Goal: Task Accomplishment & Management: Use online tool/utility

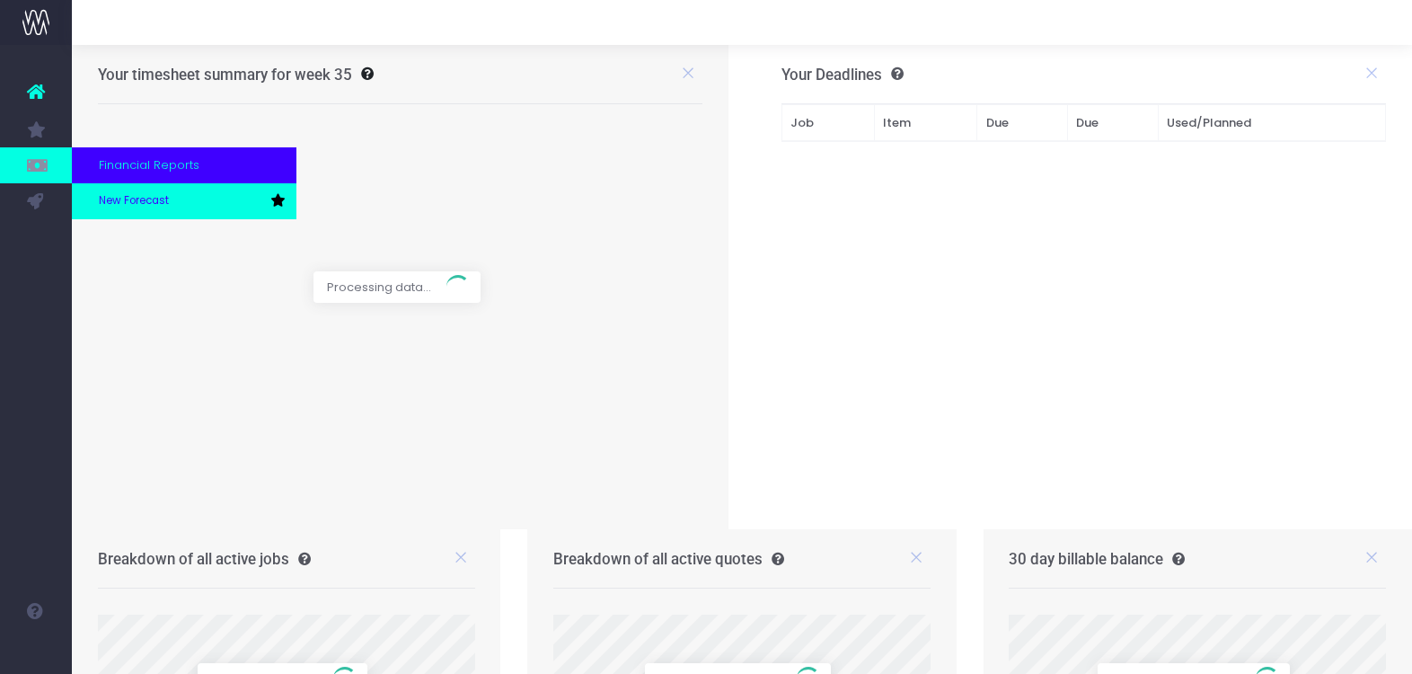
click at [141, 199] on span "New Forecast" at bounding box center [134, 201] width 70 height 16
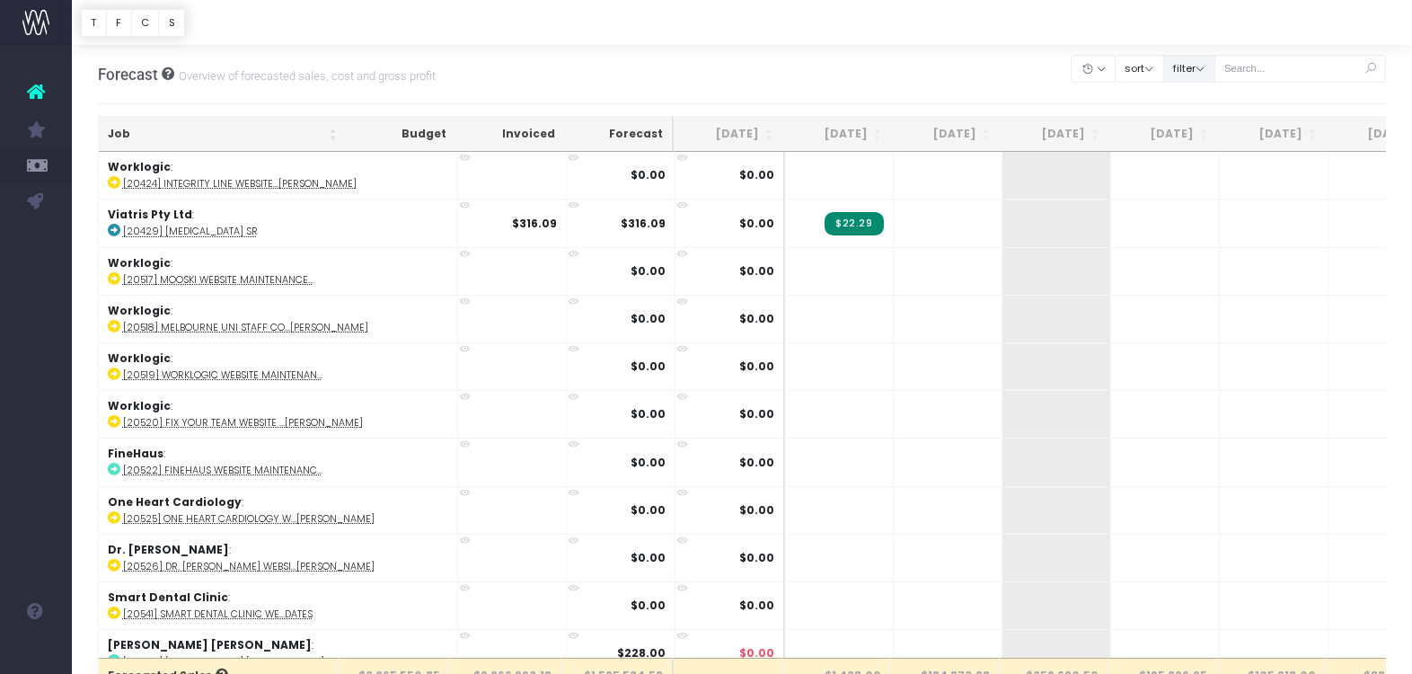
click at [1215, 69] on button "filter" at bounding box center [1189, 69] width 52 height 28
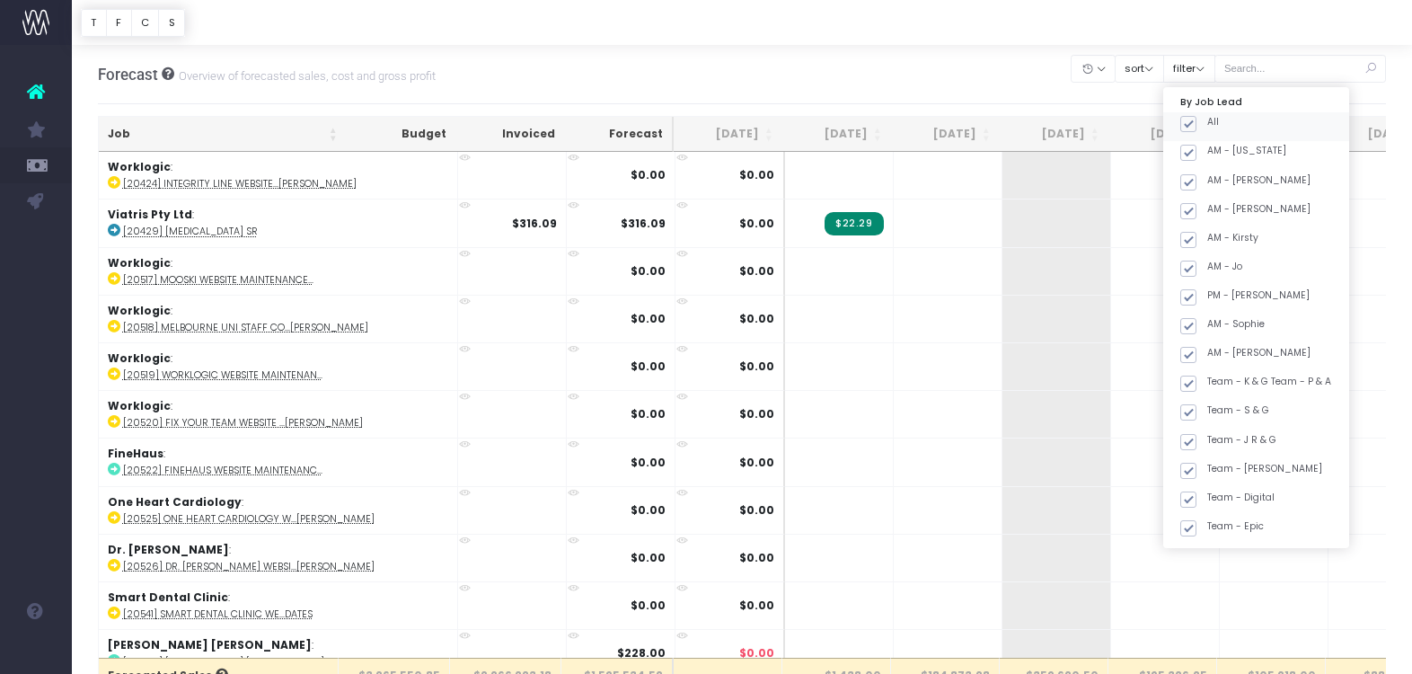
click at [1197, 122] on span at bounding box center [1188, 124] width 16 height 16
click at [1207, 122] on input "All" at bounding box center [1213, 121] width 12 height 12
checkbox input "false"
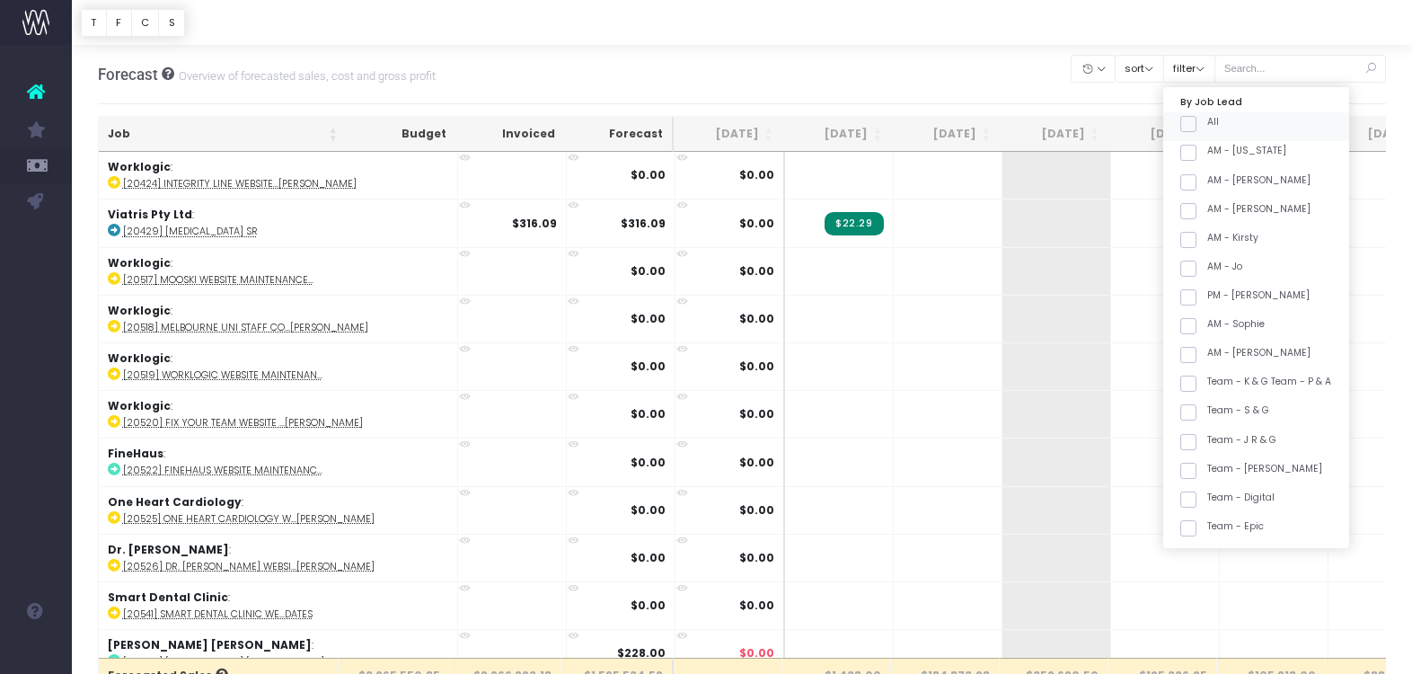
checkbox input "false"
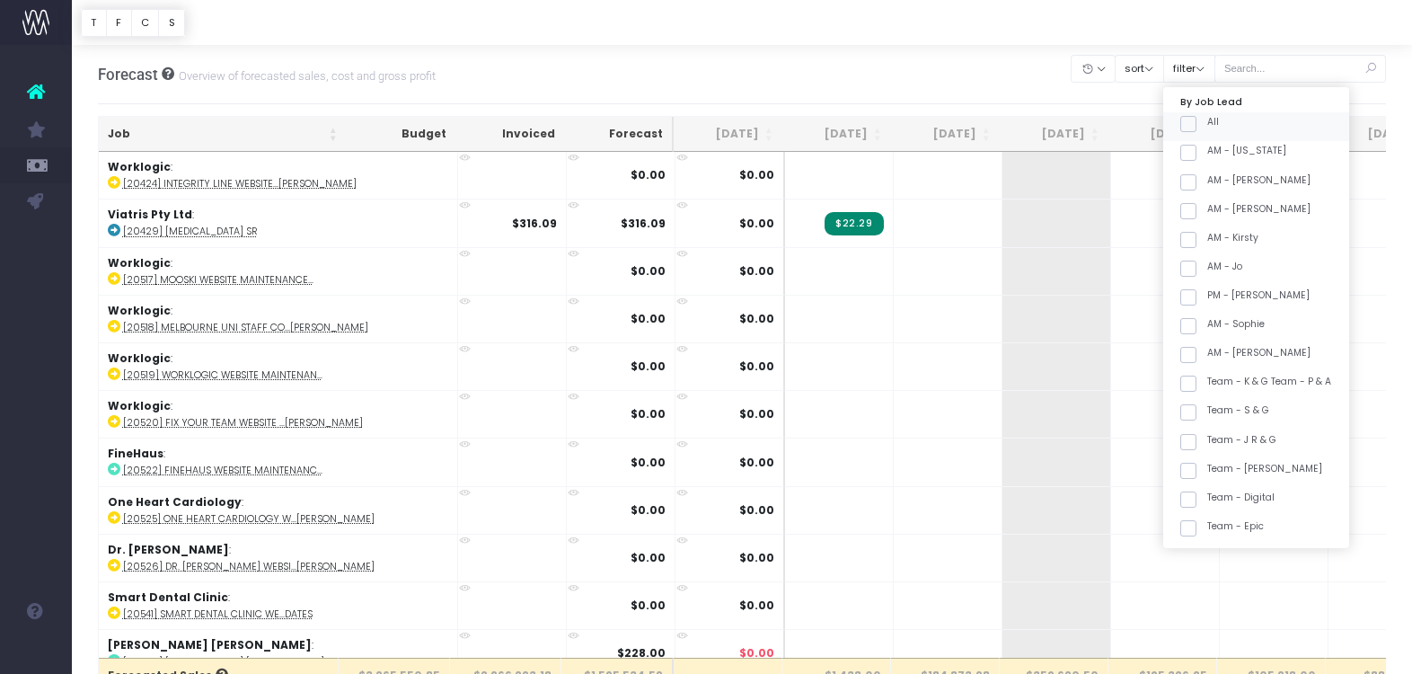
checkbox input "false"
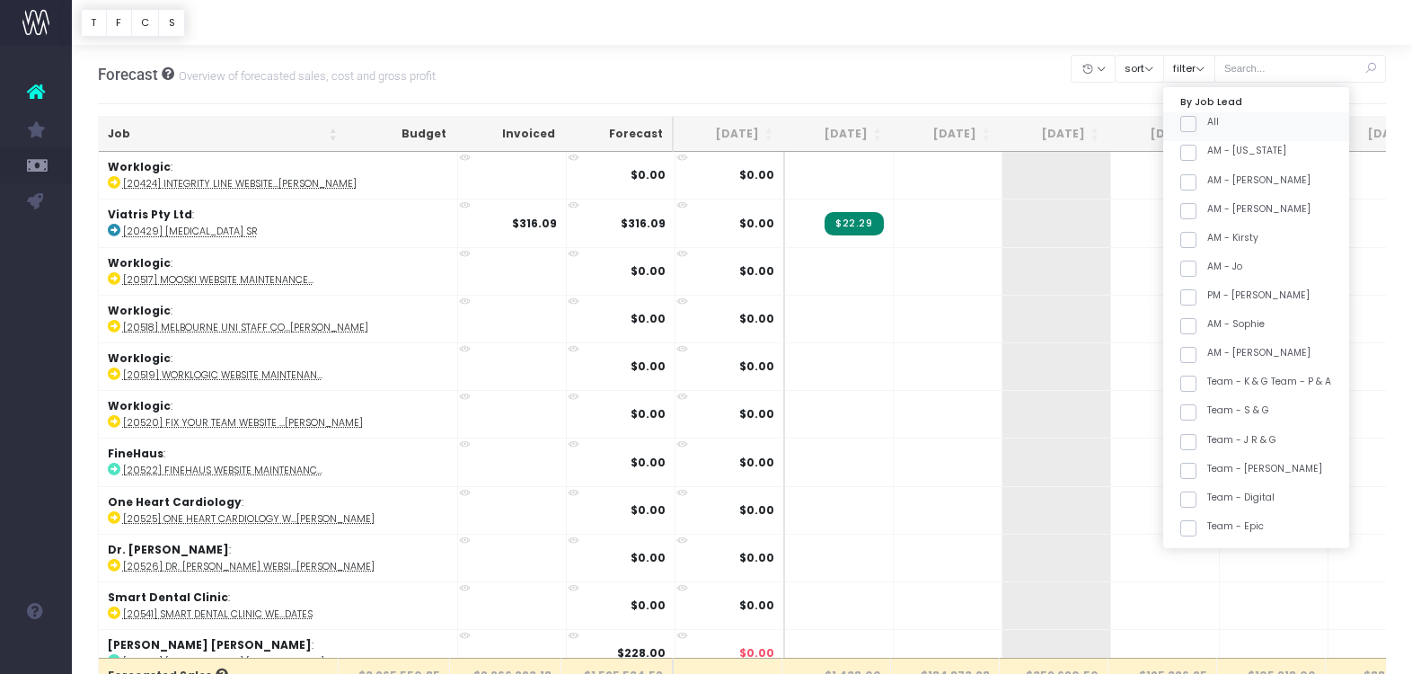
checkbox input "false"
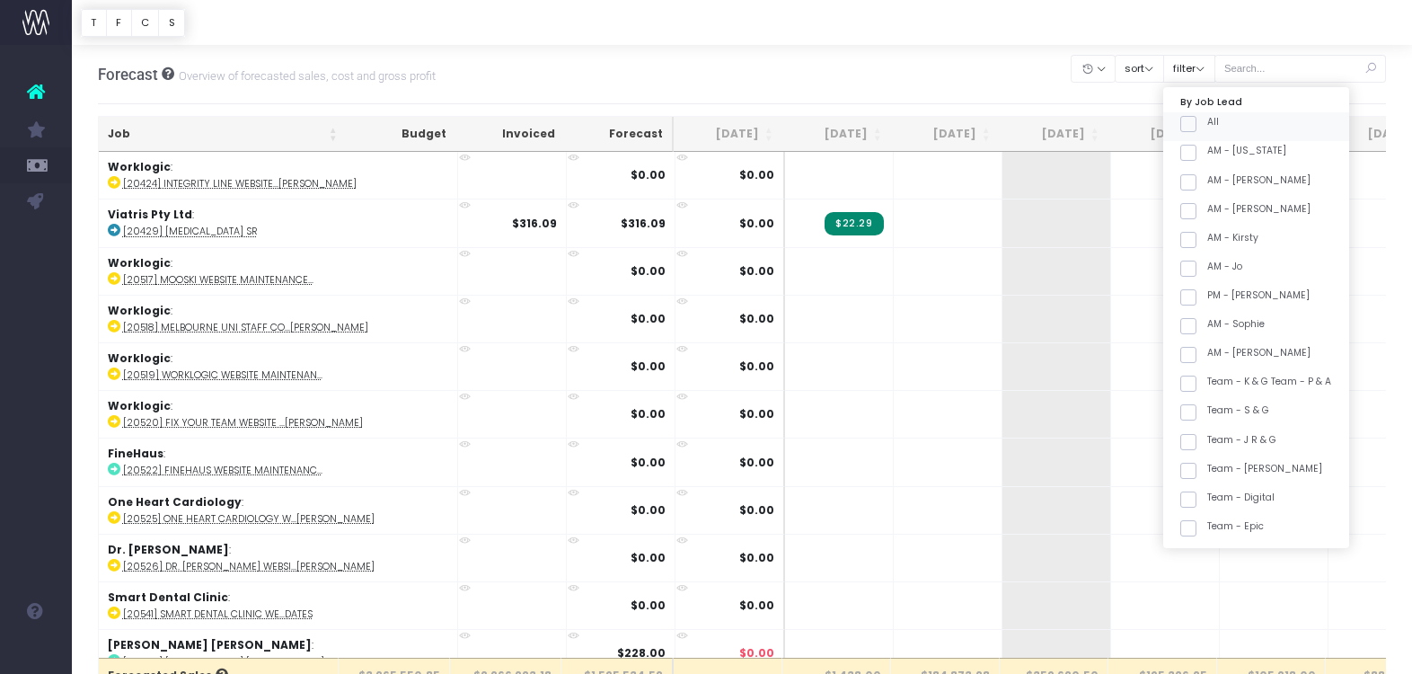
checkbox input "false"
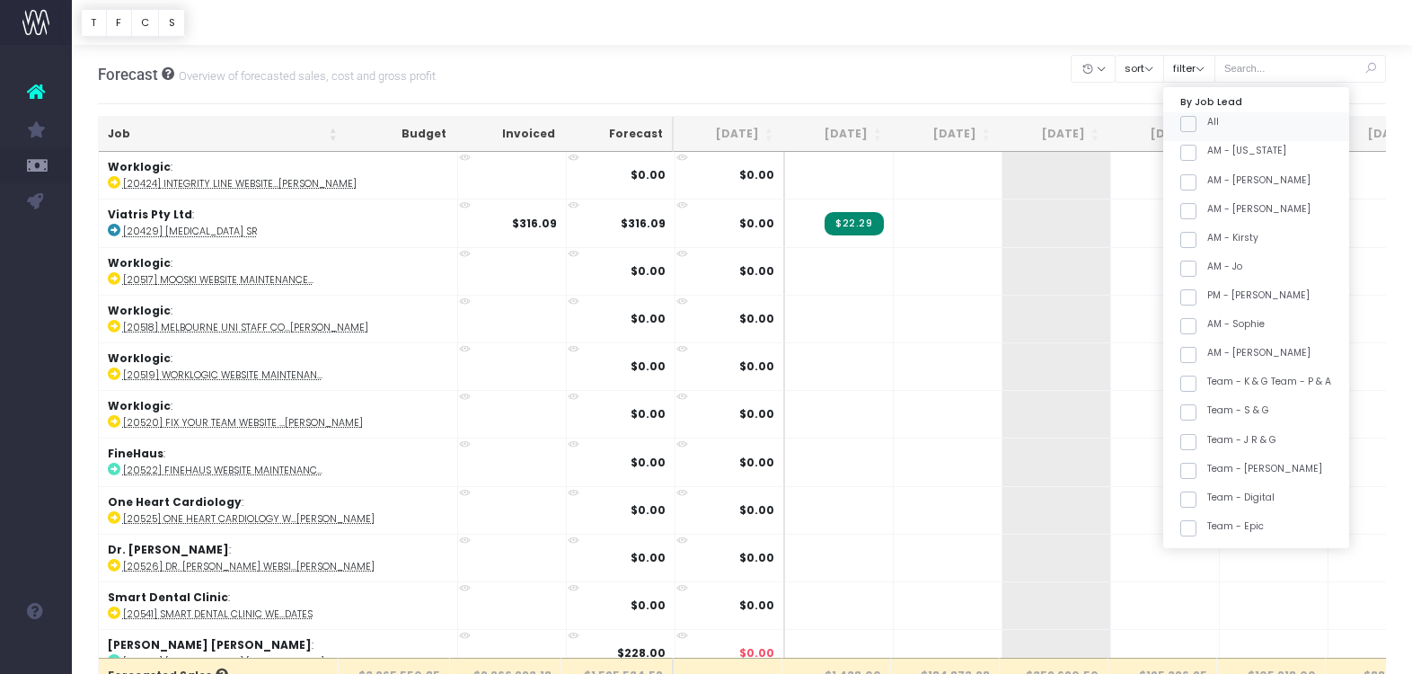
checkbox input "false"
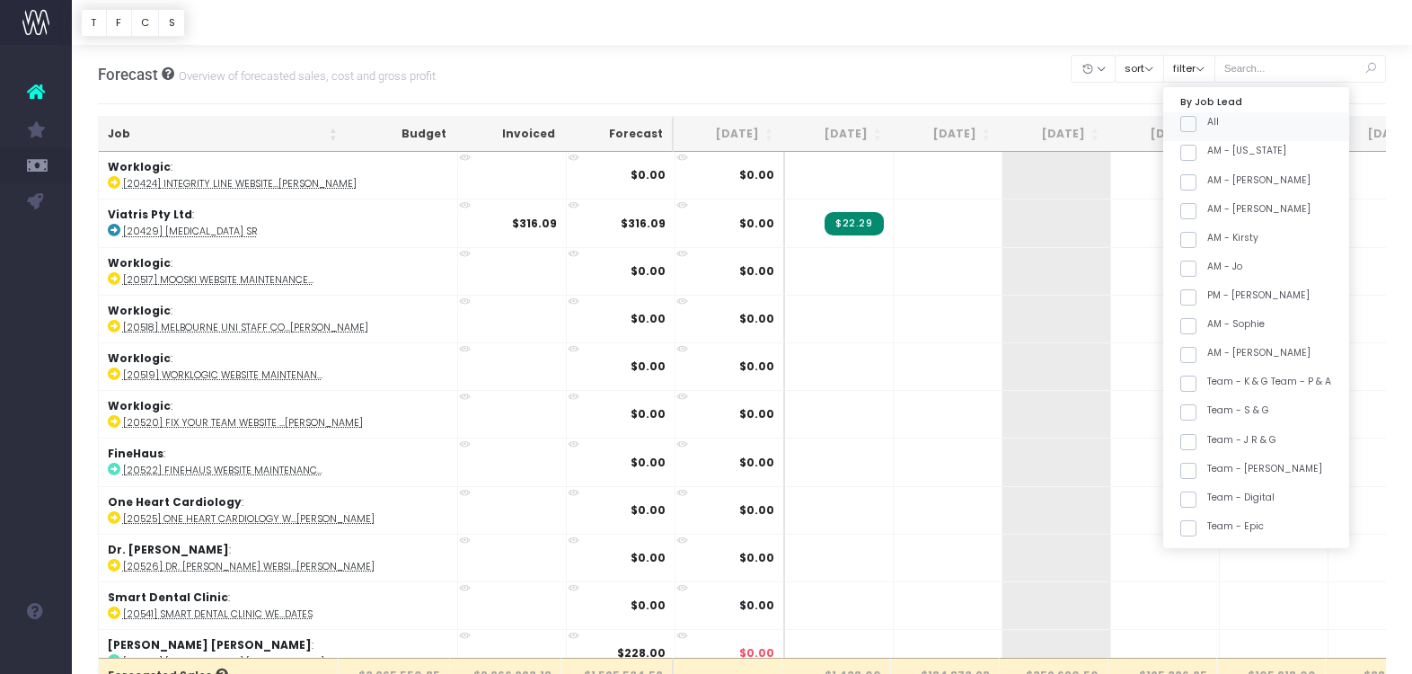
checkbox input "false"
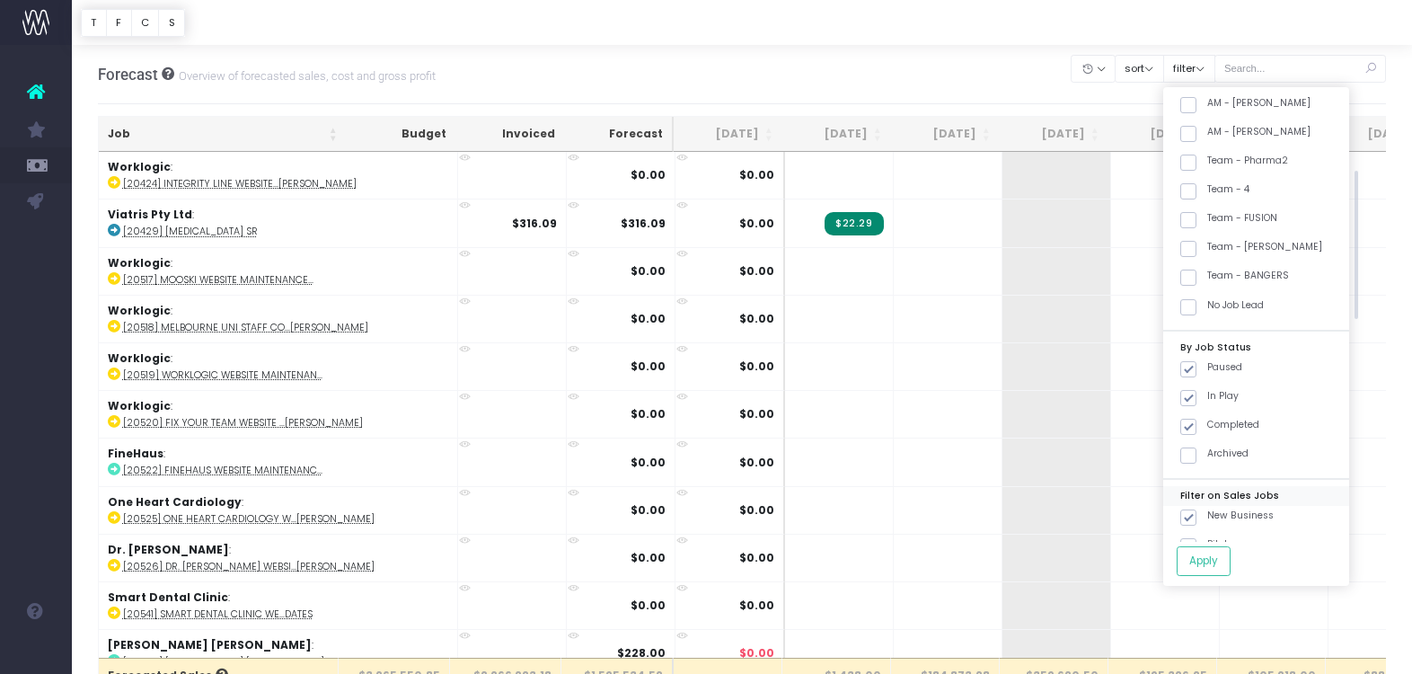
scroll to position [540, 0]
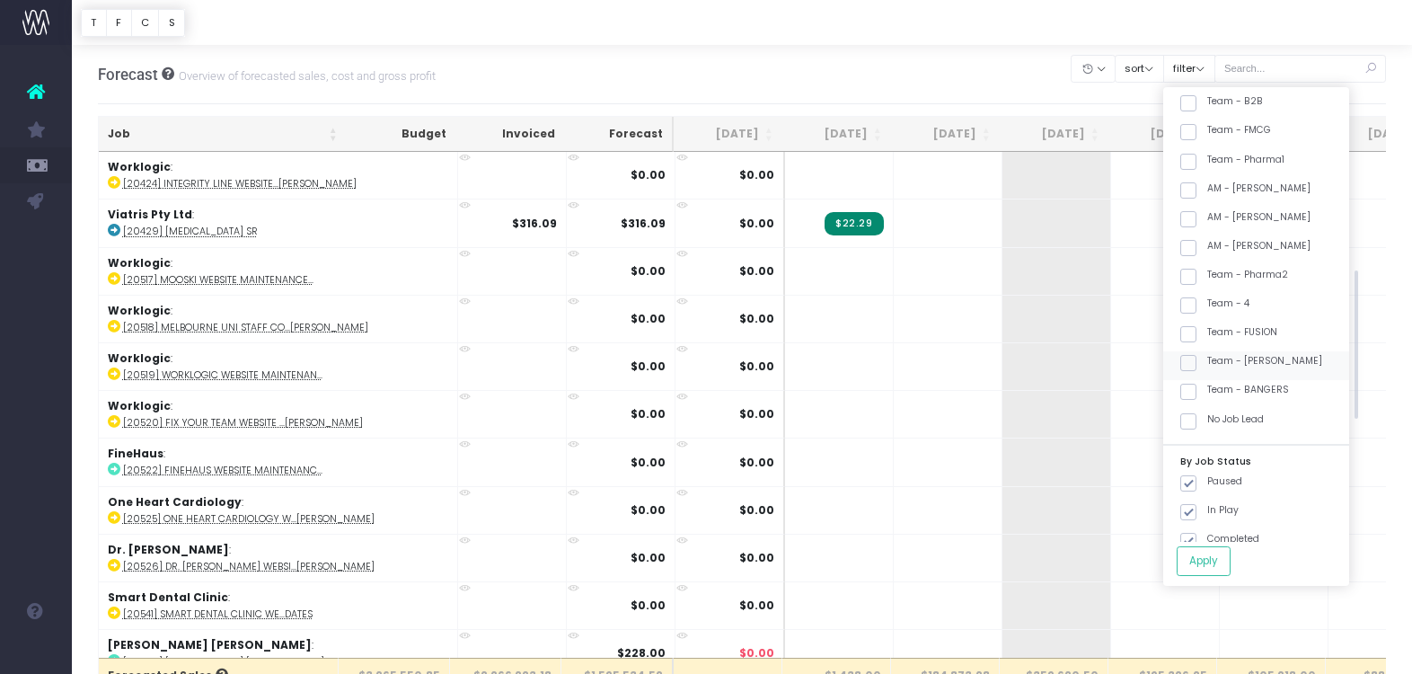
click at [1280, 357] on label "Team - [PERSON_NAME]" at bounding box center [1251, 361] width 142 height 14
click at [1219, 357] on input "Team - [PERSON_NAME]" at bounding box center [1213, 360] width 12 height 12
checkbox input "true"
click at [1231, 553] on button "Apply" at bounding box center [1204, 561] width 54 height 30
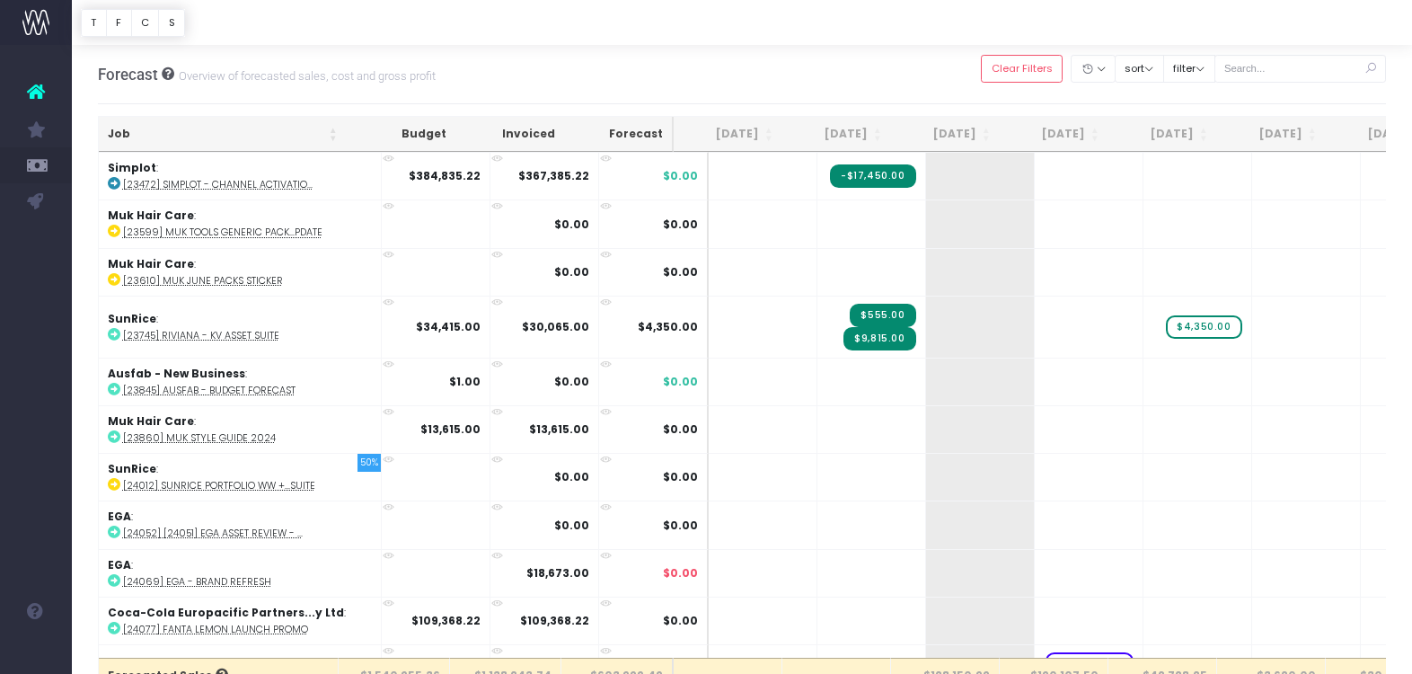
click at [231, 140] on th "Job" at bounding box center [223, 134] width 248 height 35
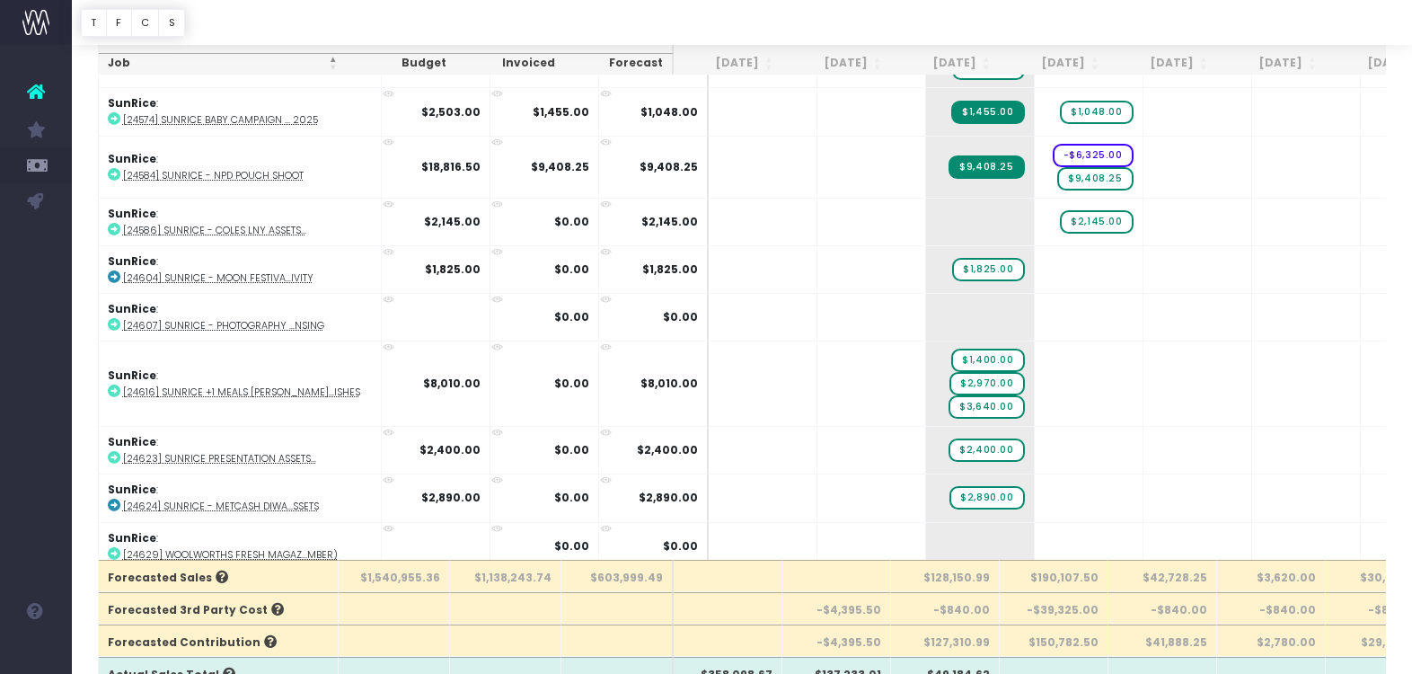
scroll to position [114, 0]
